Goal: Task Accomplishment & Management: Manage account settings

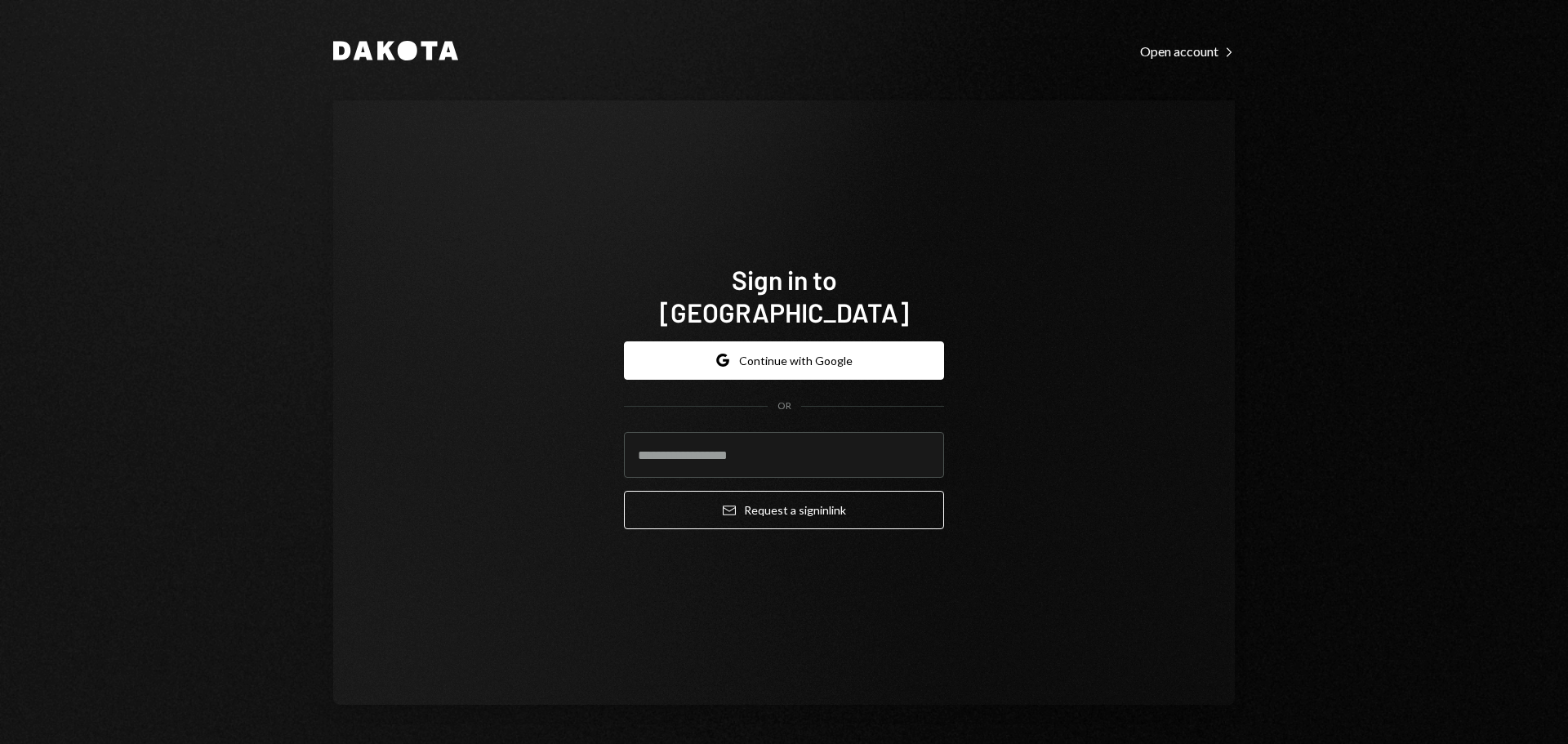
click at [0, 743] on com-1password-button at bounding box center [0, 744] width 0 height 0
click at [759, 451] on input "email" at bounding box center [783, 454] width 320 height 46
type input "**********"
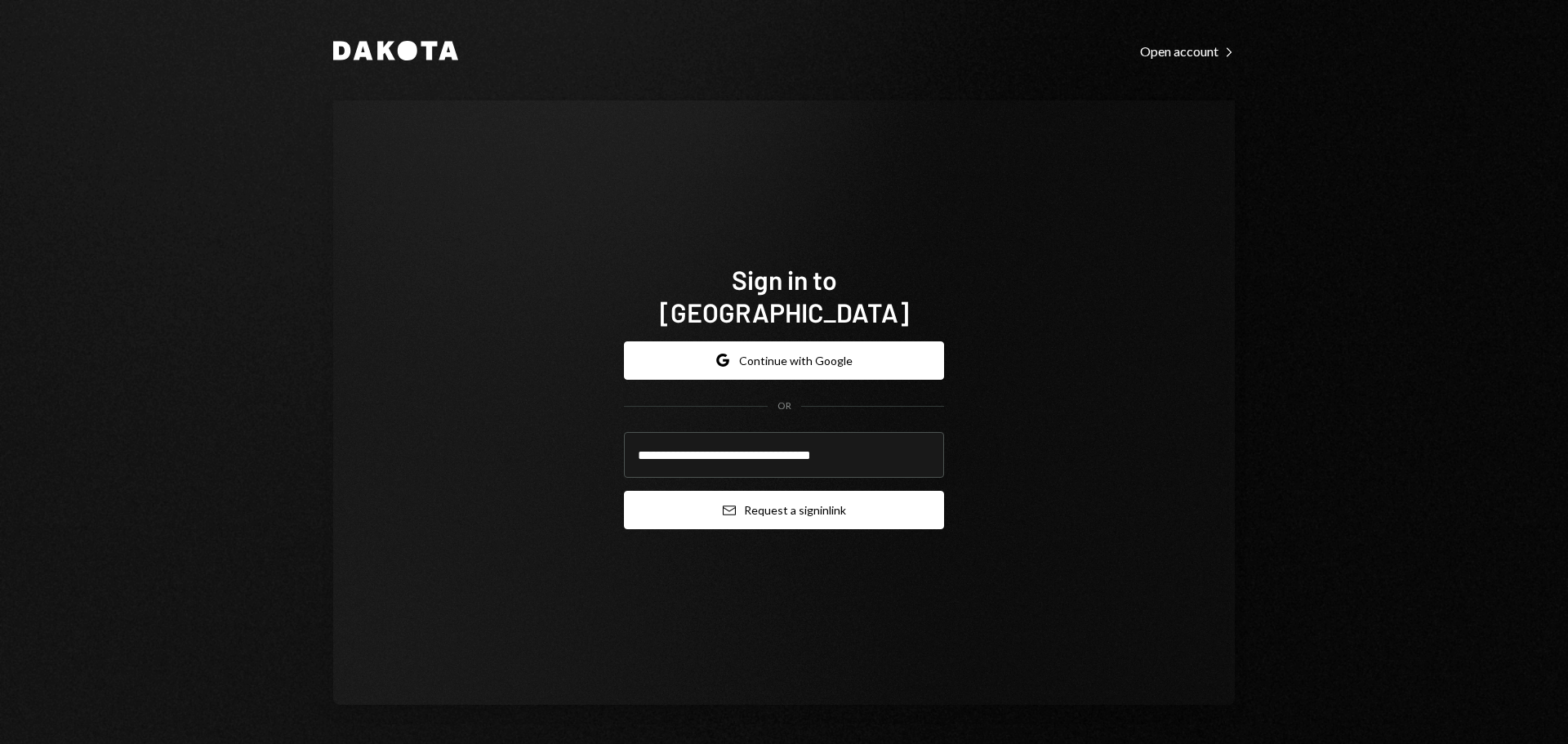
click at [789, 493] on button "Email Request a sign in link" at bounding box center [783, 510] width 320 height 38
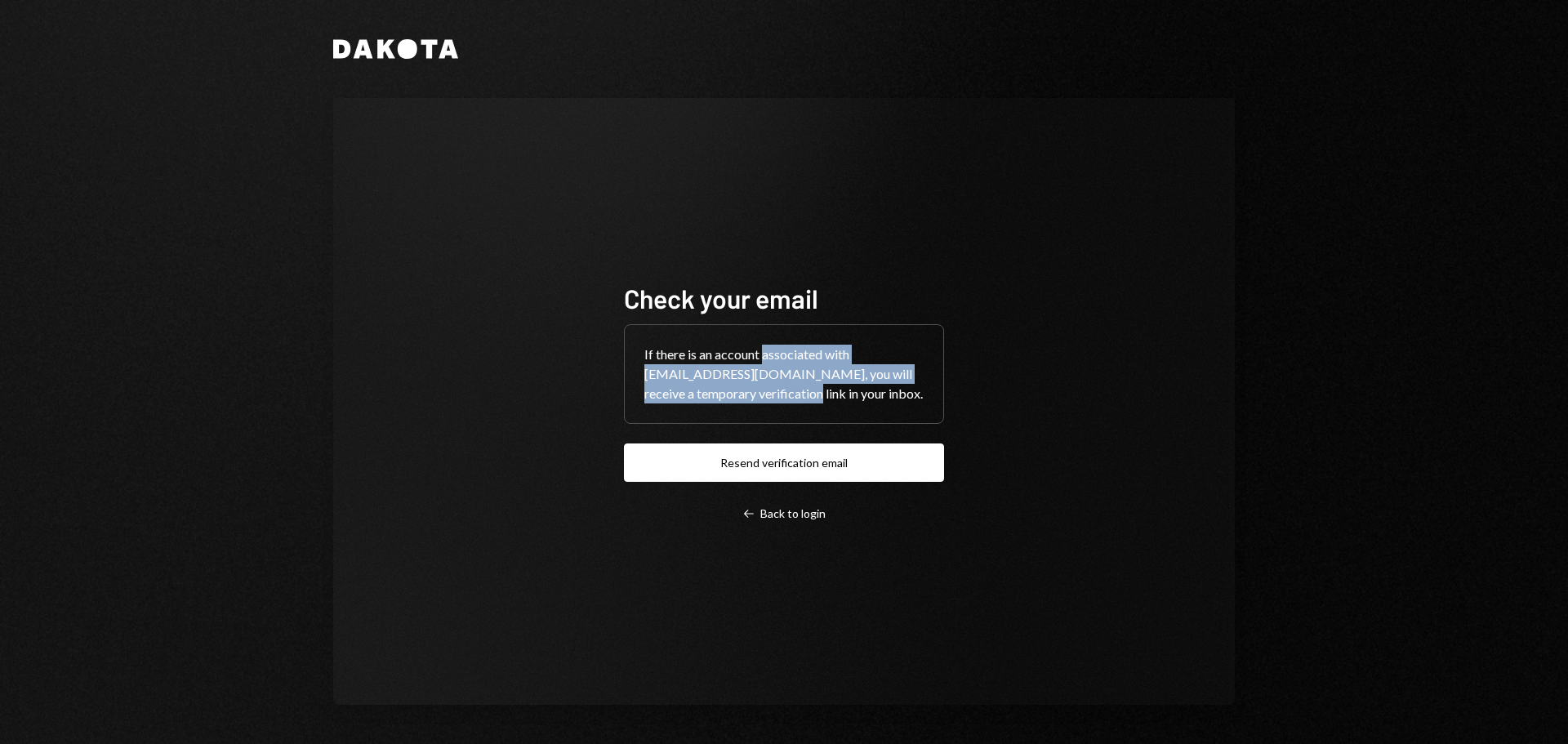
drag, startPoint x: 786, startPoint y: 382, endPoint x: 765, endPoint y: 348, distance: 40.0
click at [765, 348] on div "If there is an account associated with [EMAIL_ADDRESS][DOMAIN_NAME], you will r…" at bounding box center [783, 374] width 318 height 98
drag, startPoint x: 708, startPoint y: 351, endPoint x: 769, endPoint y: 382, distance: 68.4
click at [769, 382] on div "If there is an account associated with [EMAIL_ADDRESS][DOMAIN_NAME], you will r…" at bounding box center [783, 374] width 318 height 98
drag, startPoint x: 780, startPoint y: 384, endPoint x: 720, endPoint y: 346, distance: 71.0
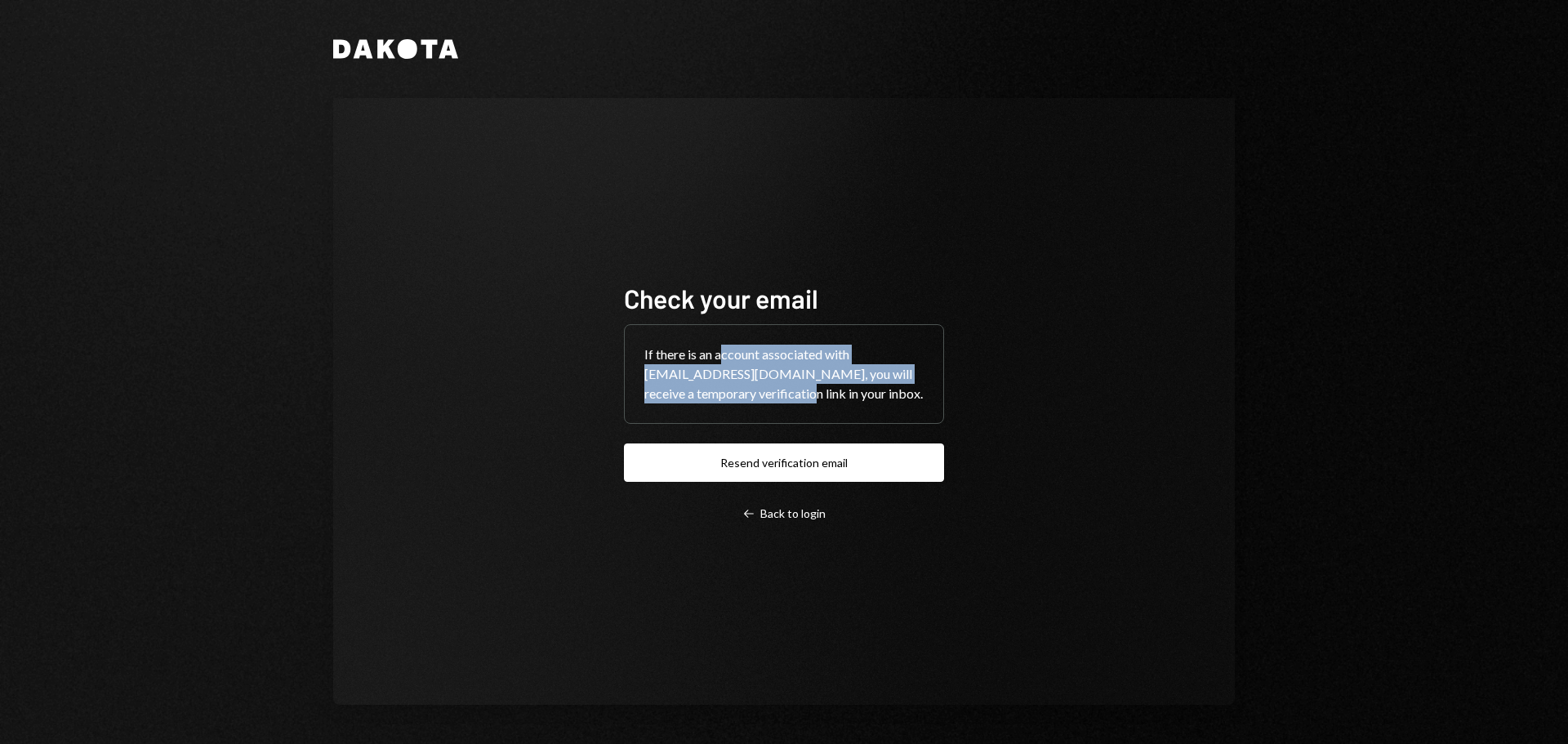
click at [720, 346] on div "If there is an account associated with [EMAIL_ADDRESS][DOMAIN_NAME], you will r…" at bounding box center [783, 374] width 318 height 98
drag, startPoint x: 707, startPoint y: 342, endPoint x: 777, endPoint y: 393, distance: 86.6
click at [777, 393] on div "If there is an account associated with [EMAIL_ADDRESS][DOMAIN_NAME], you will r…" at bounding box center [783, 374] width 318 height 98
drag, startPoint x: 787, startPoint y: 388, endPoint x: 774, endPoint y: 343, distance: 46.8
click at [774, 343] on div "If there is an account associated with [EMAIL_ADDRESS][DOMAIN_NAME], you will r…" at bounding box center [783, 374] width 318 height 98
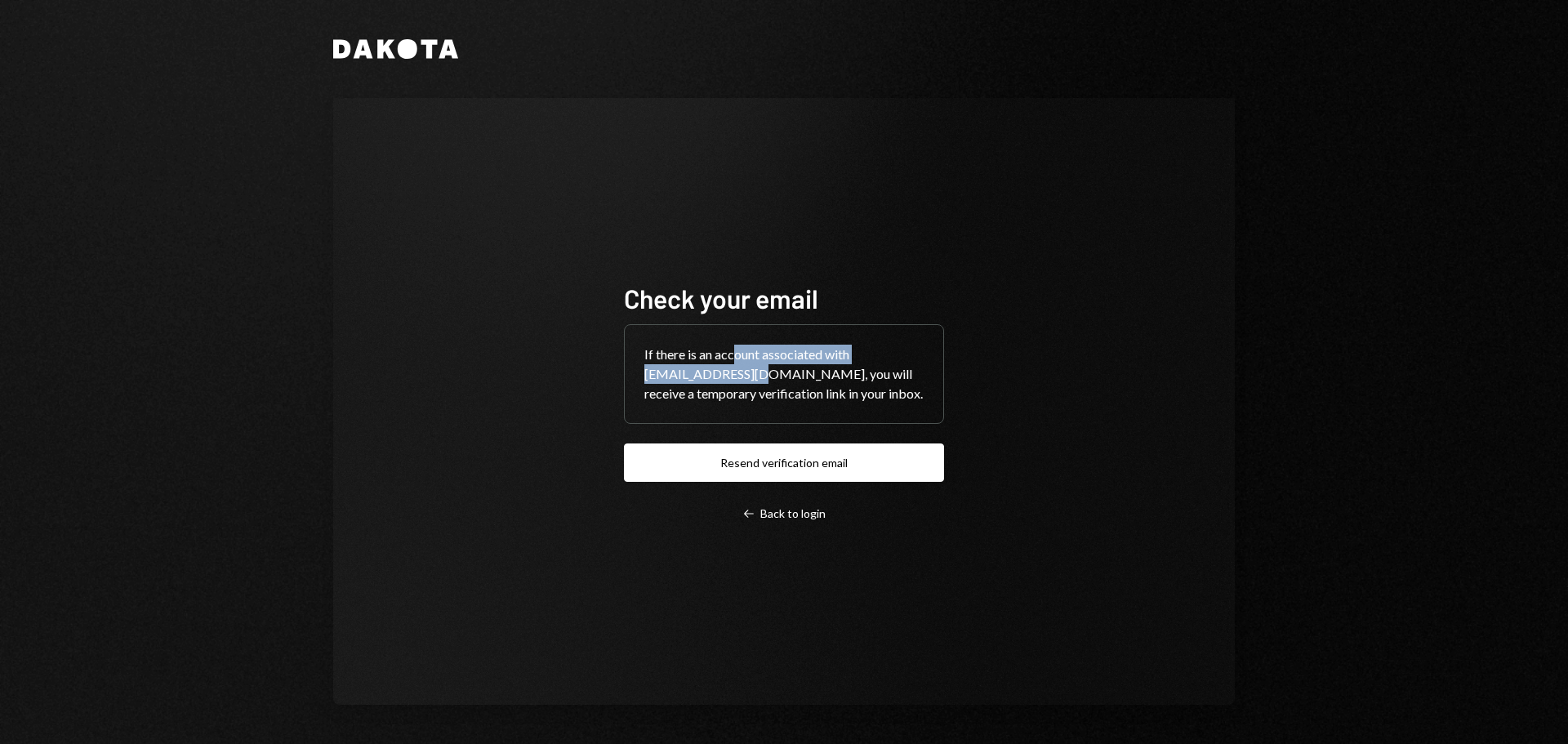
drag, startPoint x: 736, startPoint y: 348, endPoint x: 779, endPoint y: 366, distance: 46.6
click at [756, 366] on div "If there is an account associated with [EMAIL_ADDRESS][DOMAIN_NAME], you will r…" at bounding box center [783, 374] width 318 height 98
drag, startPoint x: 779, startPoint y: 369, endPoint x: 735, endPoint y: 344, distance: 50.6
click at [735, 344] on div "If there is an account associated with [EMAIL_ADDRESS][DOMAIN_NAME], you will r…" at bounding box center [783, 374] width 318 height 98
drag, startPoint x: 776, startPoint y: 383, endPoint x: 763, endPoint y: 348, distance: 37.3
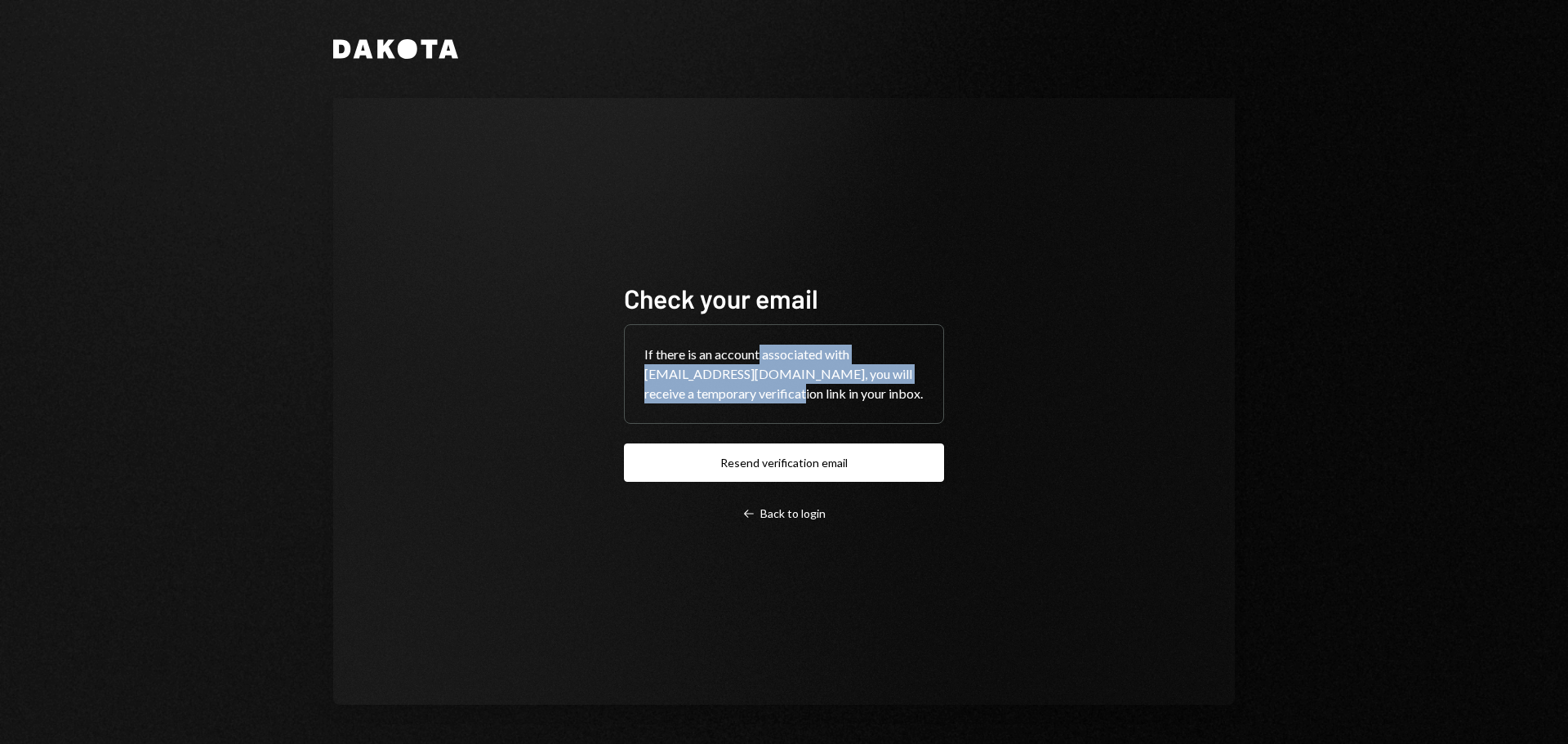
click at [763, 348] on div "If there is an account associated with [EMAIL_ADDRESS][DOMAIN_NAME], you will r…" at bounding box center [783, 374] width 318 height 98
click at [800, 384] on div "If there is an account associated with [EMAIL_ADDRESS][DOMAIN_NAME], you will r…" at bounding box center [783, 374] width 318 height 98
